Goal: Use online tool/utility: Utilize a website feature to perform a specific function

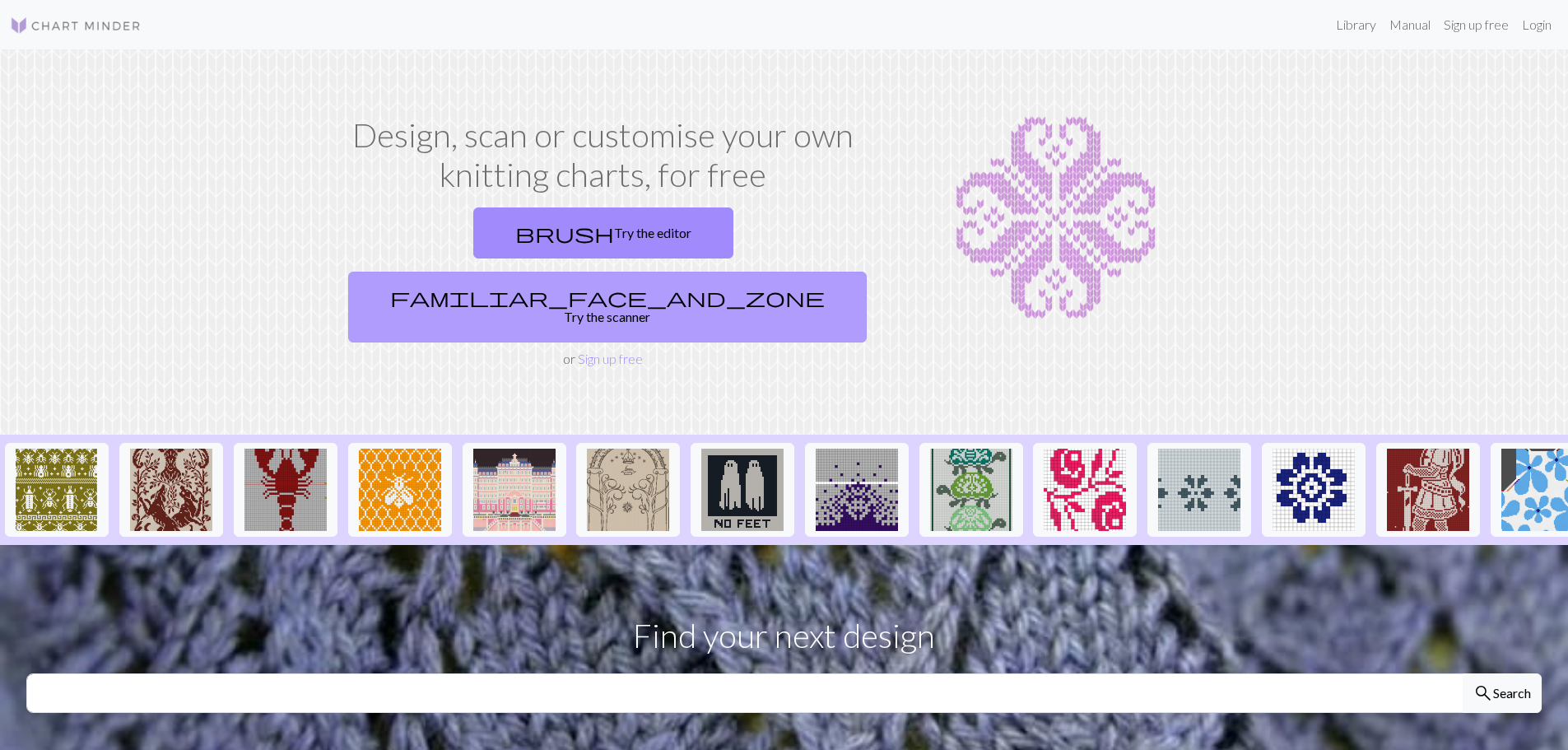
click at [751, 272] on link "familiar_face_and_zone Try the scanner" at bounding box center [607, 307] width 518 height 71
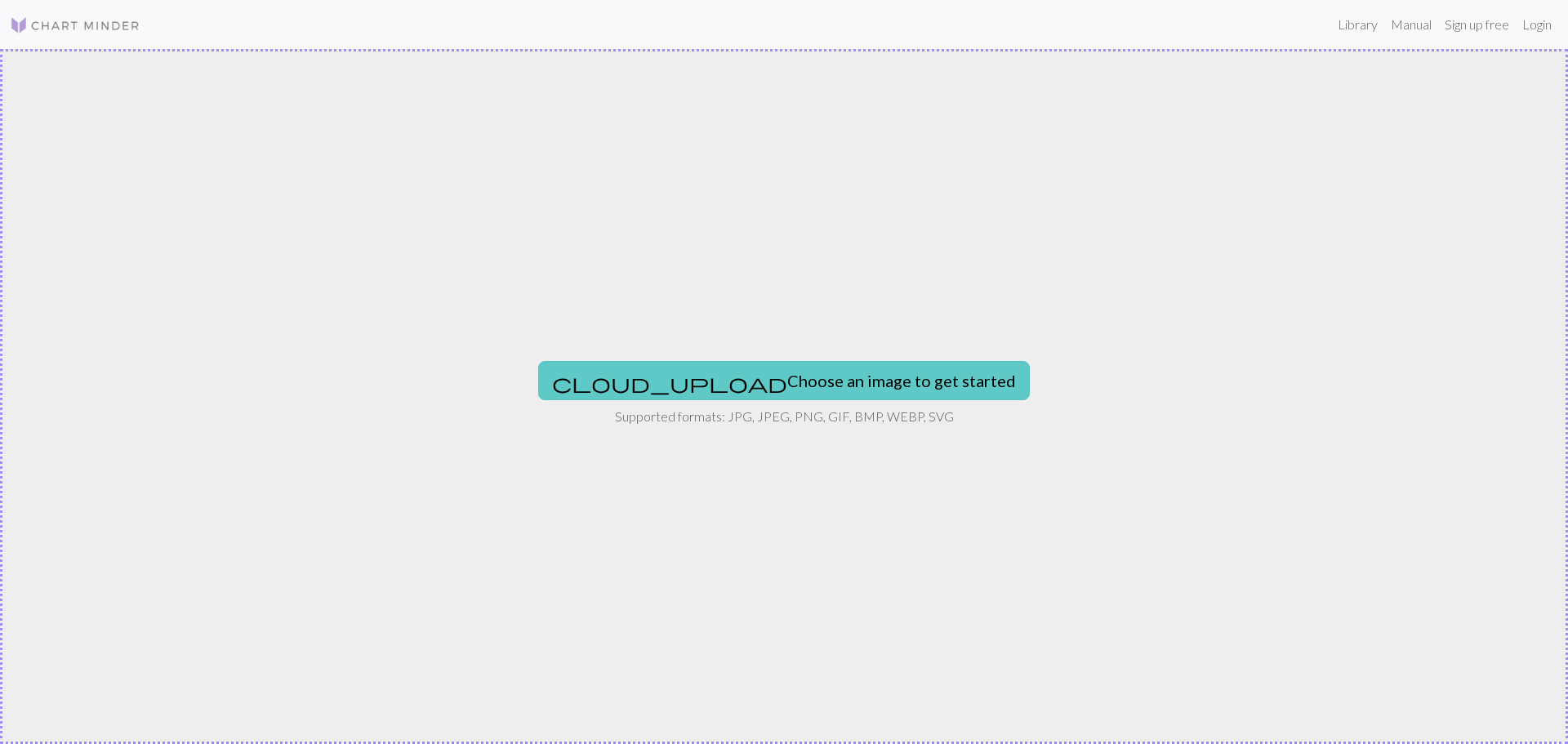
click at [726, 390] on button "cloud_upload Choose an image to get started" at bounding box center [784, 380] width 491 height 39
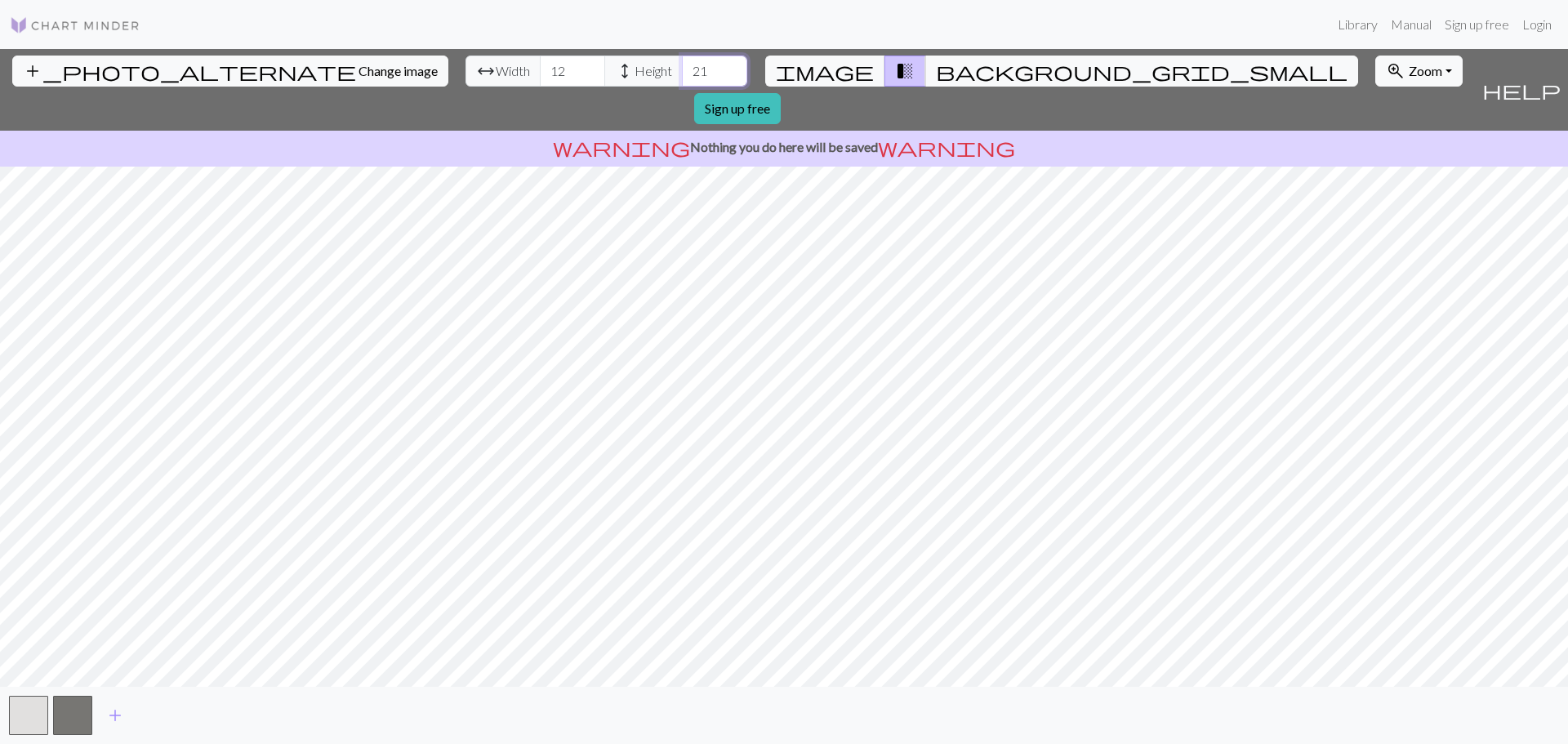
click at [682, 65] on input "21" at bounding box center [714, 71] width 65 height 31
click at [682, 66] on input "22" at bounding box center [714, 71] width 65 height 31
click at [682, 66] on input "23" at bounding box center [714, 71] width 65 height 31
click at [682, 66] on input "24" at bounding box center [714, 71] width 65 height 31
click at [682, 66] on input "25" at bounding box center [714, 71] width 65 height 31
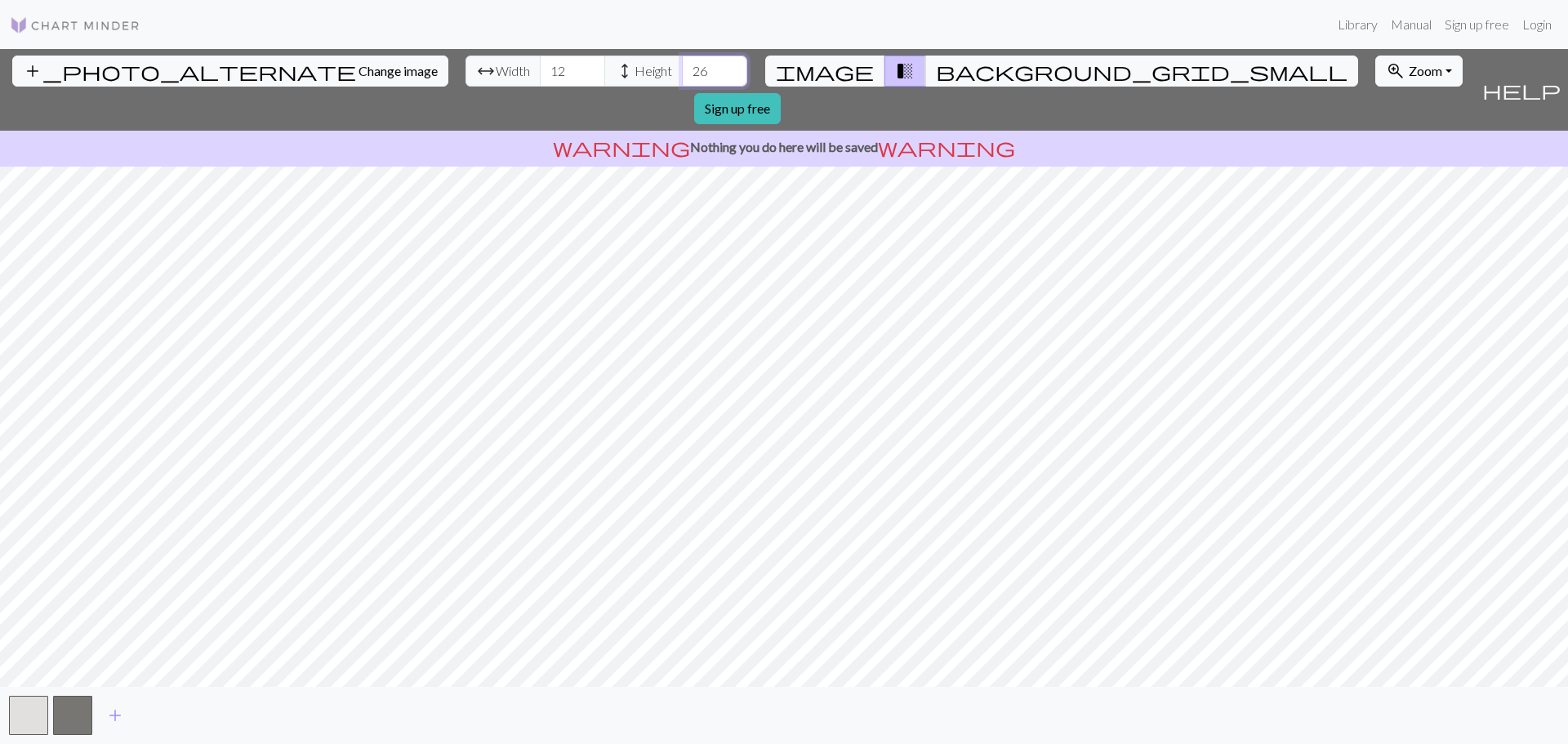
click at [682, 65] on input "26" at bounding box center [714, 71] width 65 height 31
click at [682, 66] on input "27" at bounding box center [714, 71] width 65 height 31
click at [682, 66] on input "28" at bounding box center [714, 71] width 65 height 31
click at [682, 68] on input "29" at bounding box center [714, 71] width 65 height 31
click at [682, 69] on input "30" at bounding box center [714, 71] width 65 height 31
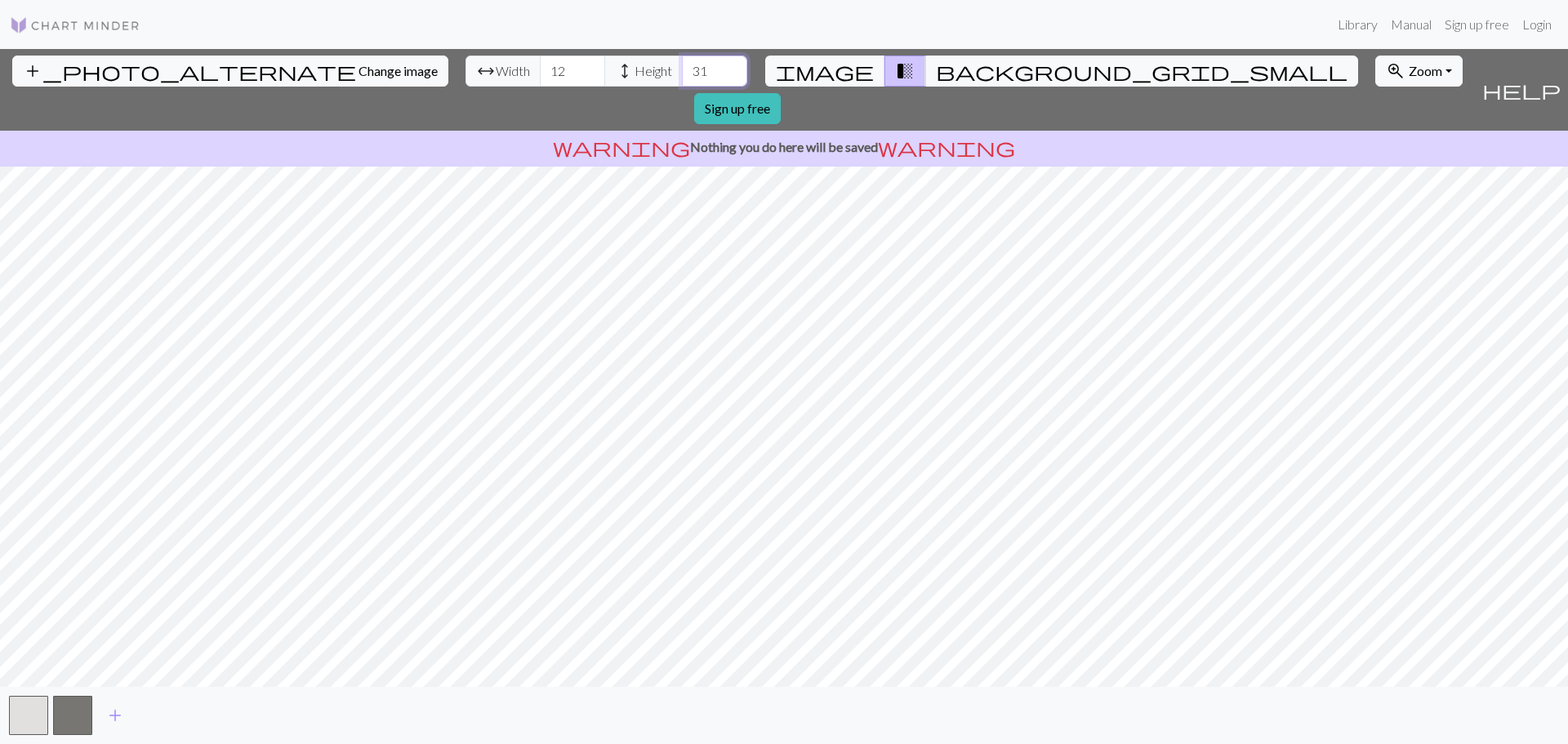
click at [682, 69] on input "31" at bounding box center [714, 71] width 65 height 31
click at [682, 69] on input "32" at bounding box center [714, 71] width 65 height 31
click at [682, 68] on input "33" at bounding box center [714, 71] width 65 height 31
click at [682, 68] on input "34" at bounding box center [714, 71] width 65 height 31
click at [682, 67] on input "35" at bounding box center [714, 71] width 65 height 31
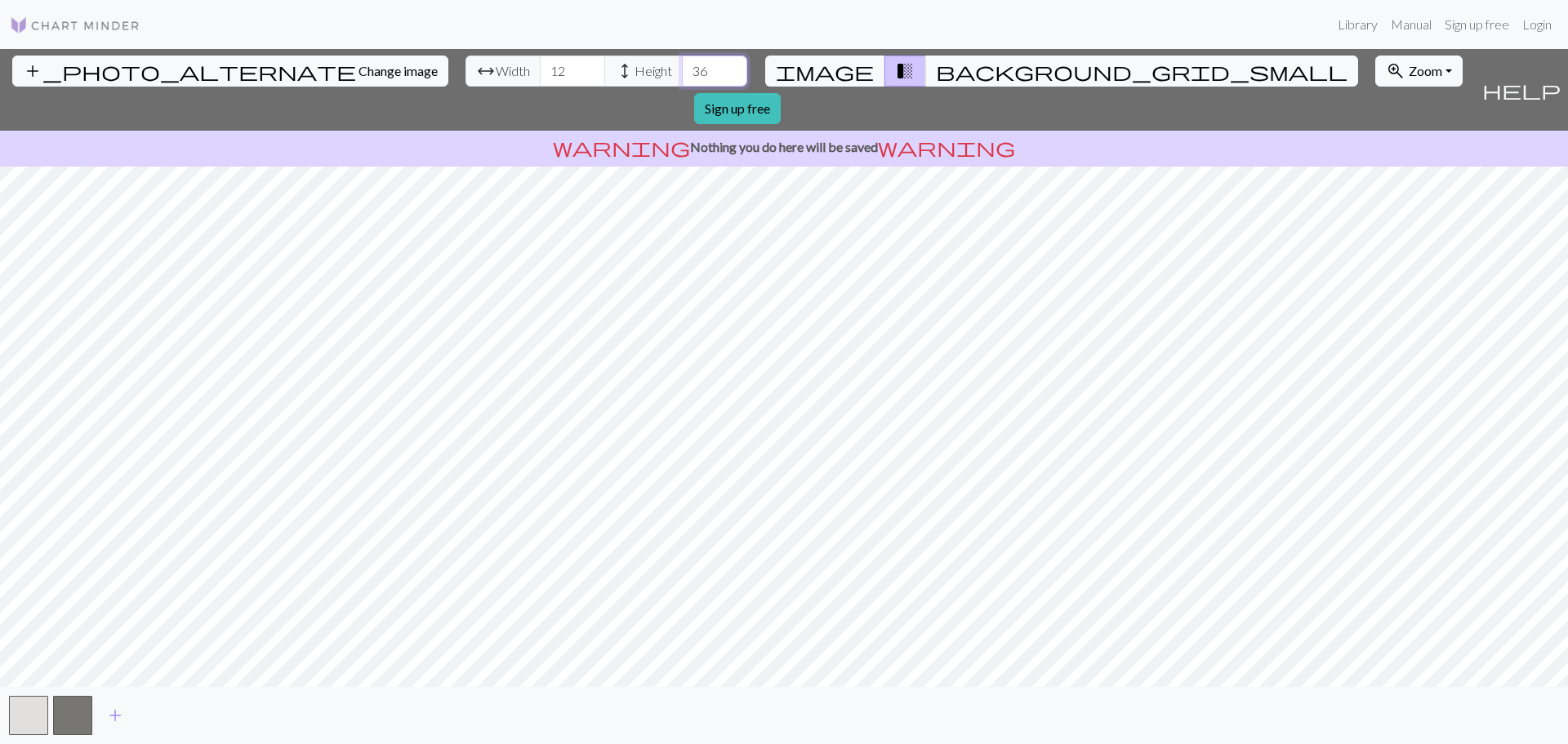
click at [682, 68] on input "36" at bounding box center [714, 71] width 65 height 31
click at [682, 68] on input "37" at bounding box center [714, 71] width 65 height 31
click at [682, 67] on input "38" at bounding box center [714, 71] width 65 height 31
type input "145"
click at [682, 66] on input "145" at bounding box center [714, 71] width 65 height 31
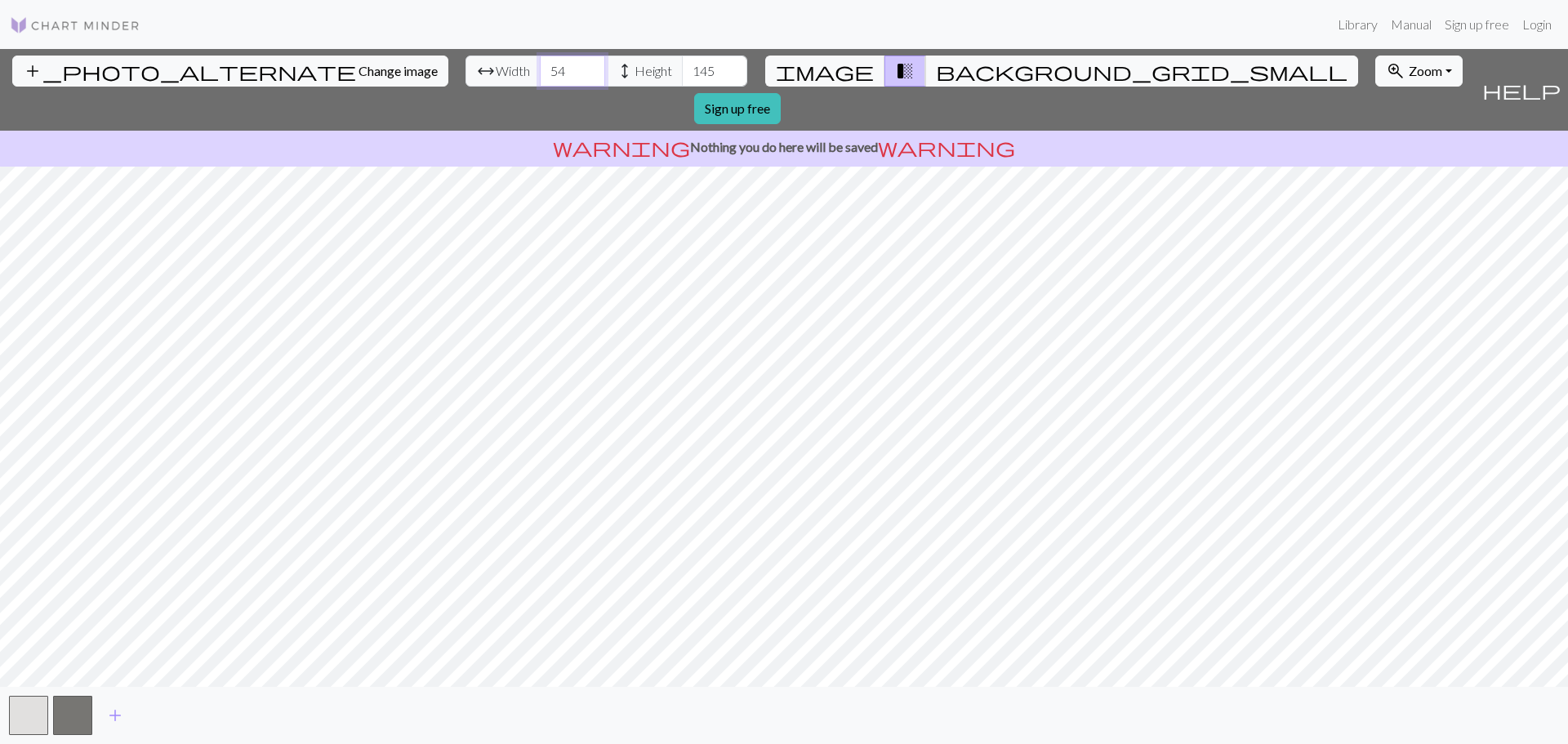
click at [540, 67] on input "54" at bounding box center [573, 71] width 65 height 31
click at [540, 65] on input "98" at bounding box center [573, 71] width 65 height 31
click at [540, 63] on input "121" at bounding box center [573, 71] width 65 height 31
click at [540, 65] on input "148" at bounding box center [573, 71] width 65 height 31
click at [540, 65] on input "155" at bounding box center [573, 71] width 65 height 31
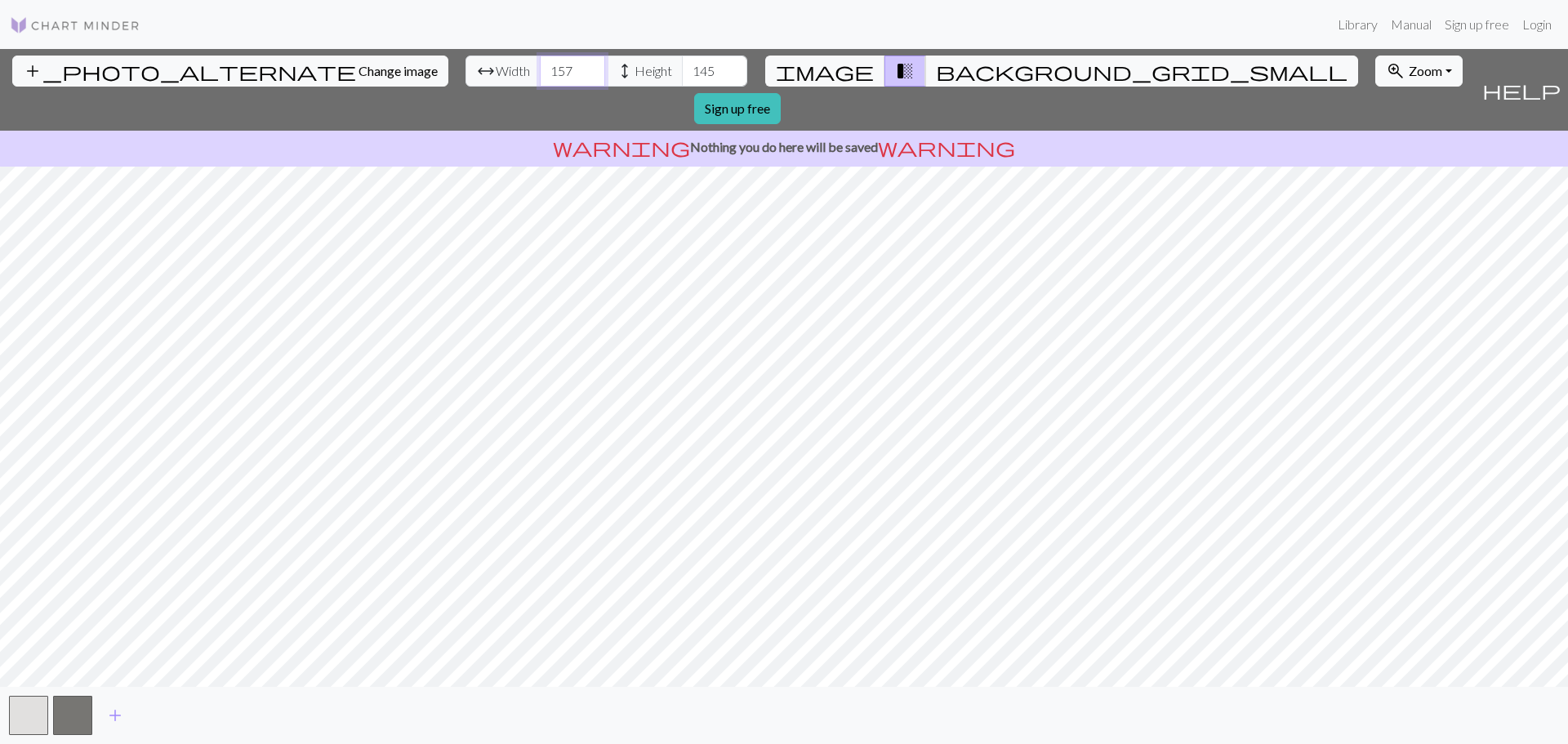
type input "158"
click at [540, 64] on input "158" at bounding box center [573, 71] width 65 height 31
click at [682, 65] on input "156" at bounding box center [714, 71] width 65 height 31
type input "166"
click at [682, 65] on input "166" at bounding box center [714, 71] width 65 height 31
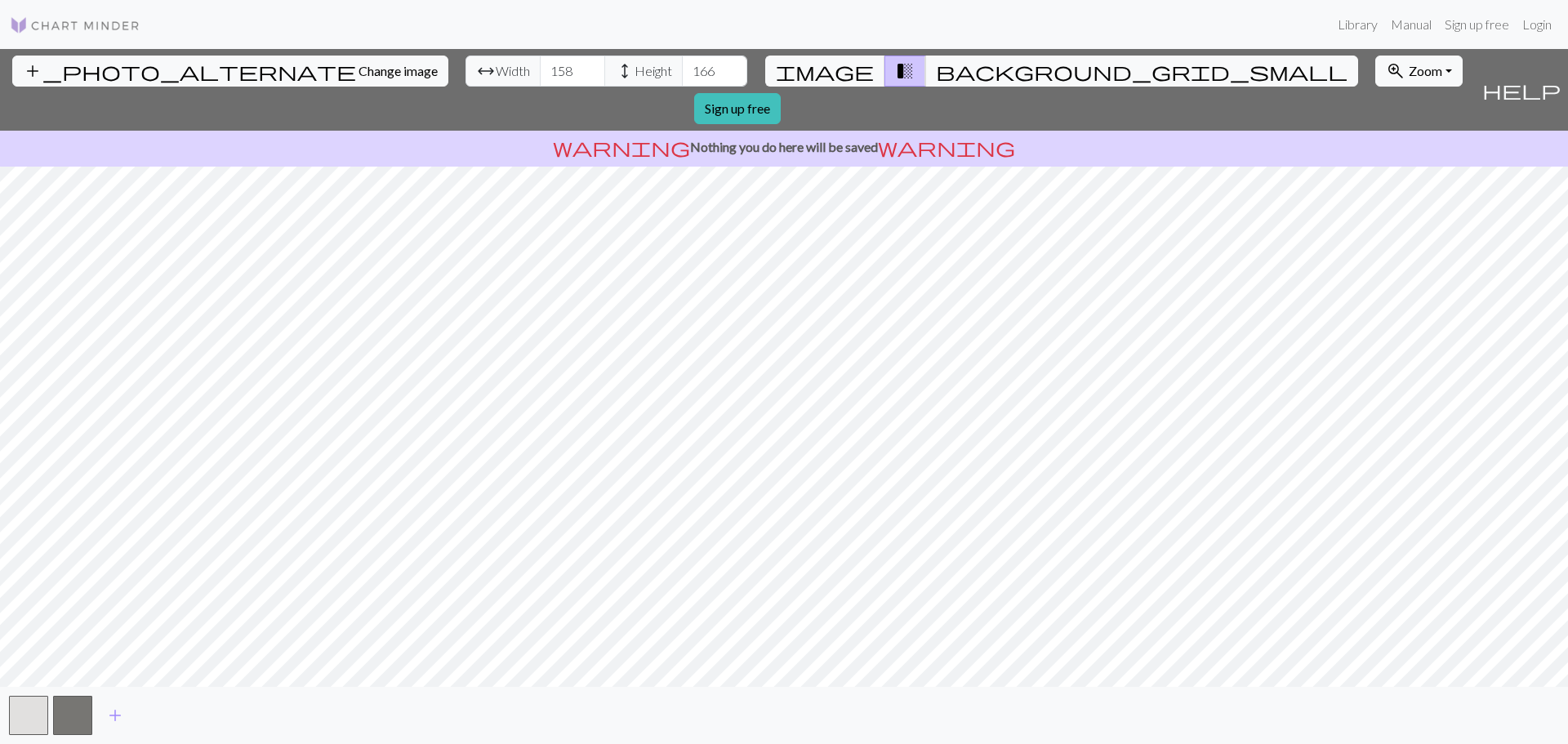
click at [1268, 60] on div "add_photo_alternate Change image arrow_range Width 158 height Height 166 image …" at bounding box center [737, 89] width 1474 height 82
